Goal: Navigation & Orientation: Find specific page/section

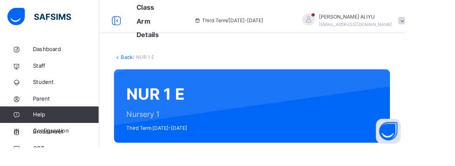
click at [139, 61] on link "Back" at bounding box center [142, 64] width 13 height 7
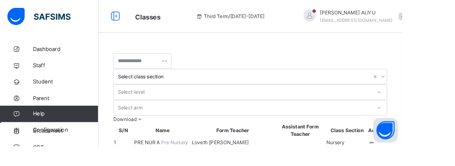
click at [417, 158] on icon at bounding box center [421, 161] width 8 height 7
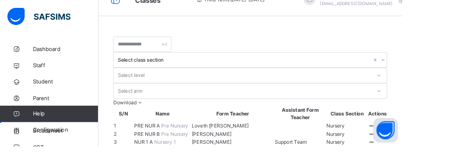
scroll to position [25, 0]
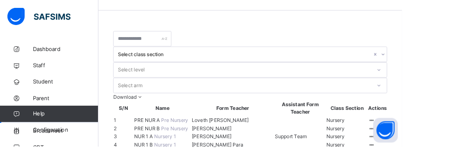
click at [0, 0] on div "View Class" at bounding box center [0, 0] width 0 height 0
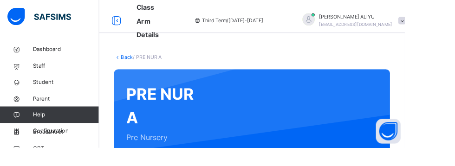
click at [138, 64] on link "Back" at bounding box center [142, 64] width 13 height 7
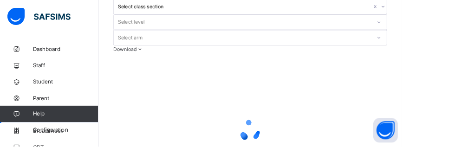
scroll to position [102, 0]
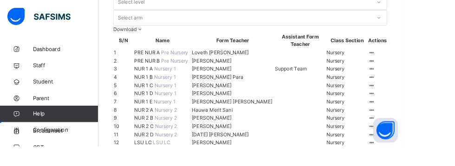
click at [417, 72] on icon at bounding box center [421, 68] width 8 height 7
click at [0, 0] on ul "View Class Assign form Teacher" at bounding box center [0, 0] width 0 height 0
click at [0, 0] on div "View Class" at bounding box center [0, 0] width 0 height 0
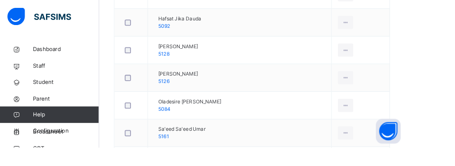
scroll to position [750, 0]
